Goal: Information Seeking & Learning: Check status

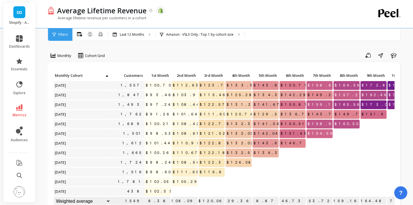
scroll to position [0, 74]
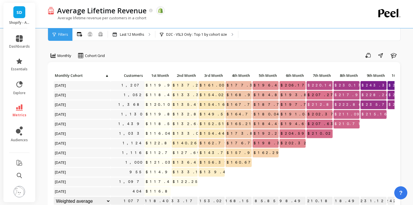
scroll to position [0, 74]
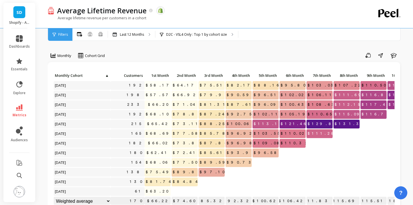
scroll to position [0, 74]
